Goal: Check status: Check status

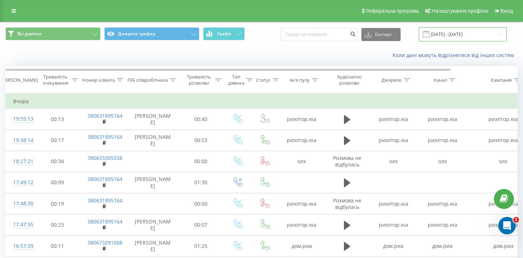
click at [462, 34] on input "[DATE] - [DATE]" at bounding box center [463, 34] width 88 height 14
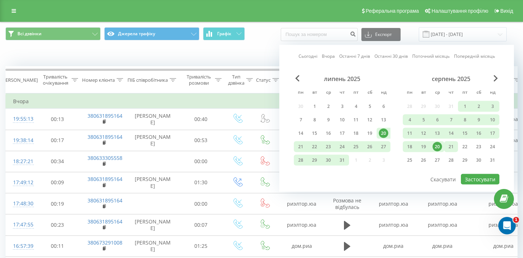
click at [451, 150] on div "21" at bounding box center [450, 146] width 9 height 9
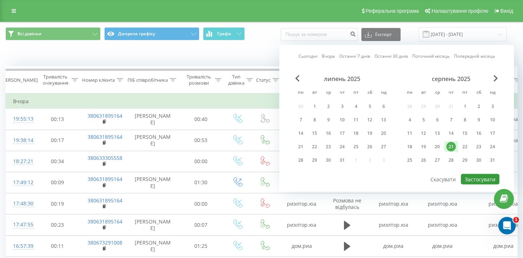
click at [479, 181] on button "Застосувати" at bounding box center [480, 179] width 39 height 11
type input "21.08.2025 - 21.08.2025"
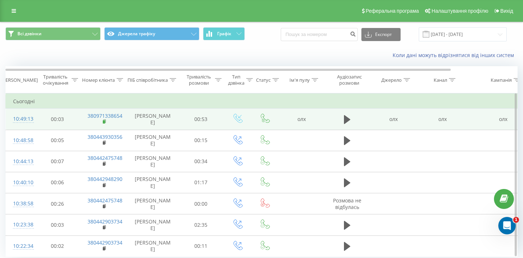
click at [104, 124] on icon at bounding box center [105, 121] width 4 height 5
